Goal: Task Accomplishment & Management: Manage account settings

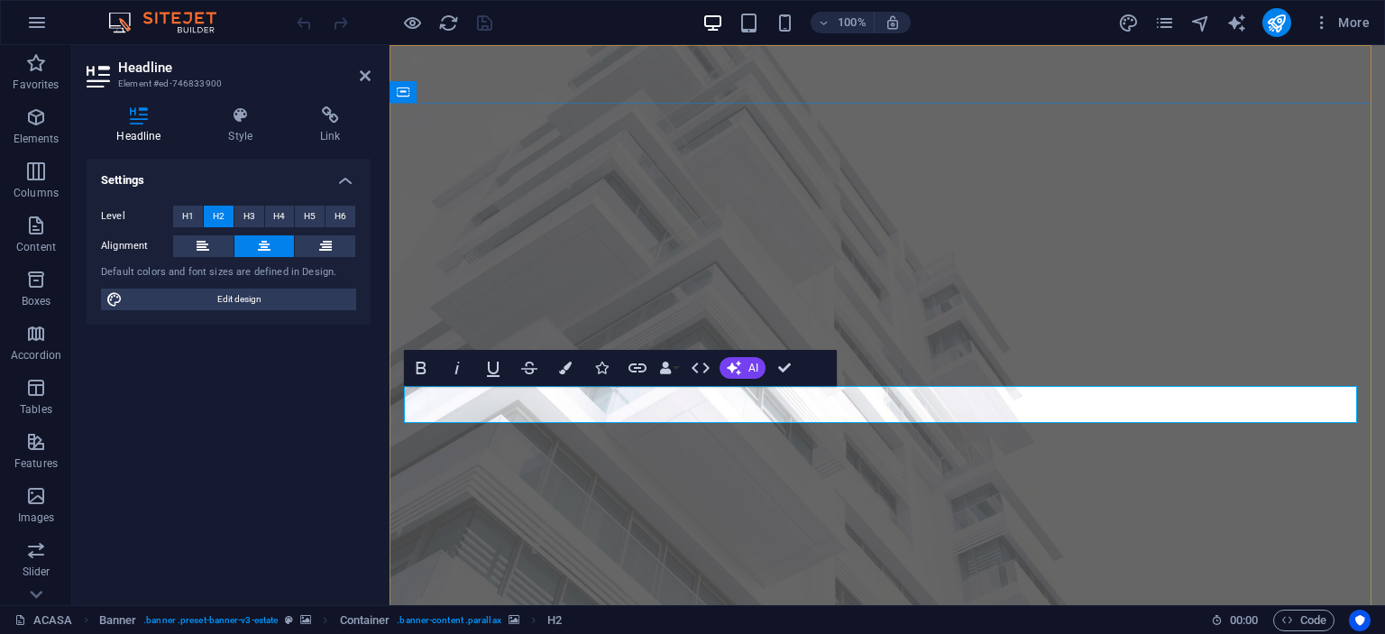
drag, startPoint x: 790, startPoint y: 369, endPoint x: 717, endPoint y: 324, distance: 85.8
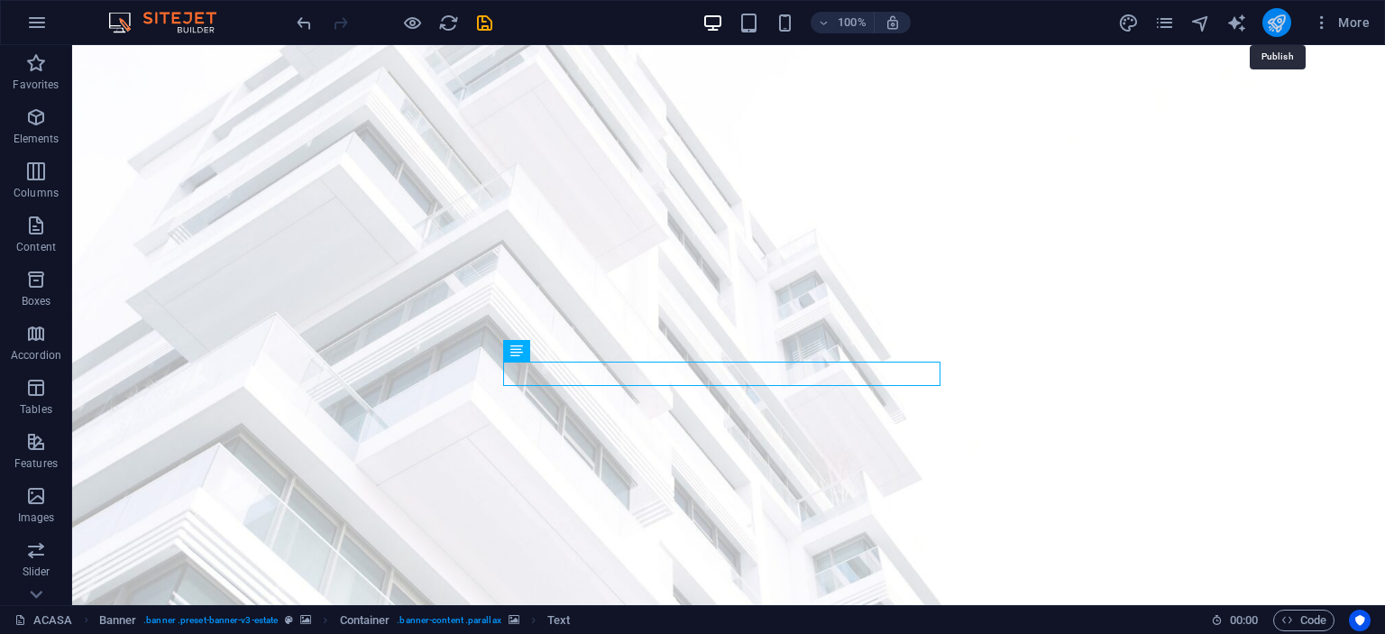
click at [1276, 24] on icon "publish" at bounding box center [1276, 23] width 21 height 21
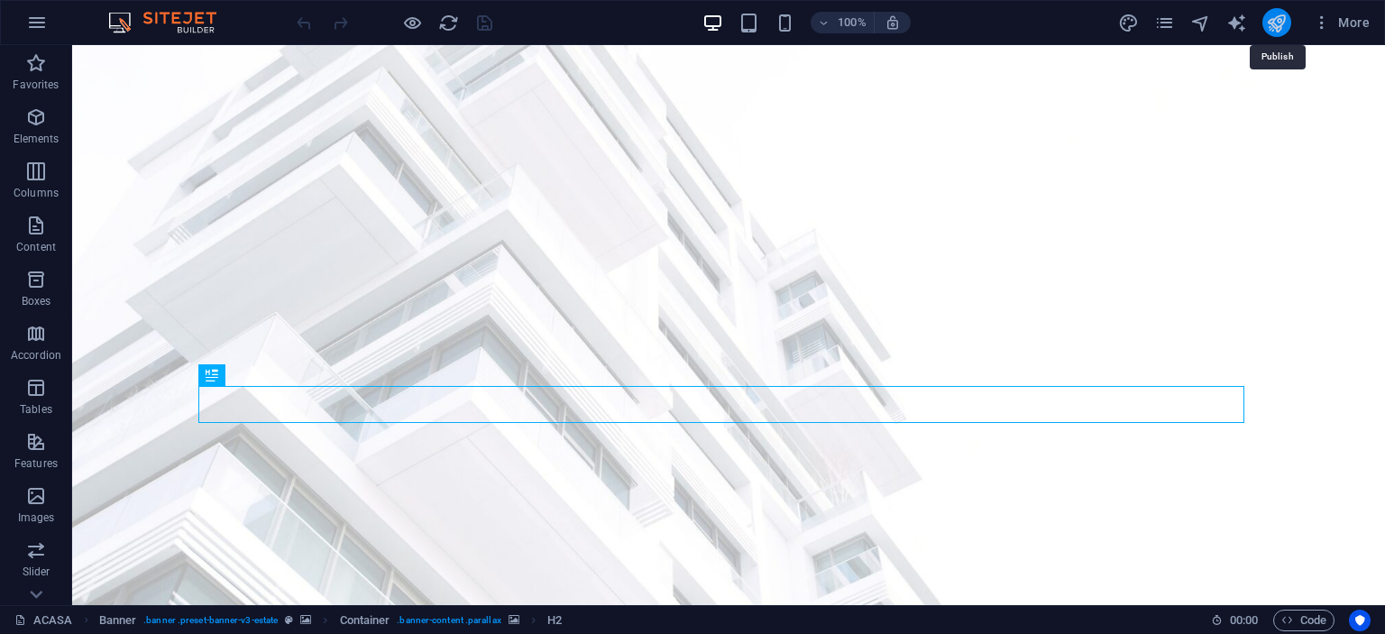
click at [1279, 24] on icon "publish" at bounding box center [1276, 23] width 21 height 21
